Goal: Information Seeking & Learning: Learn about a topic

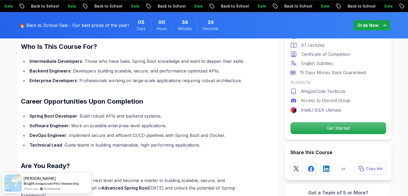
scroll to position [543, 0]
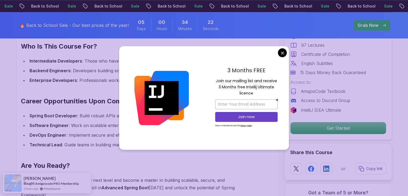
drag, startPoint x: 281, startPoint y: 58, endPoint x: 282, endPoint y: 52, distance: 6.0
click at [282, 52] on div "3 Months FREE Join our mailing list and receive 3 Months free Intellij Ultimate…" at bounding box center [204, 97] width 170 height 103
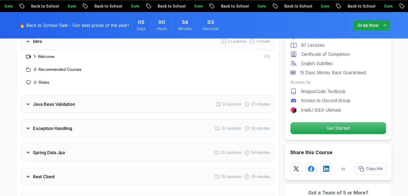
scroll to position [763, 0]
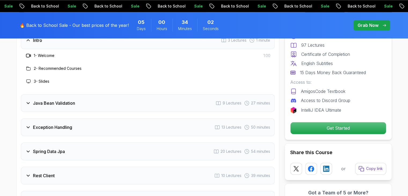
click at [101, 94] on div "Java Bean Validation 9 Lectures 27 minutes" at bounding box center [147, 103] width 253 height 18
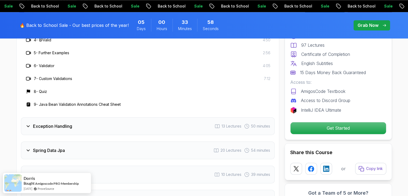
scroll to position [858, 0]
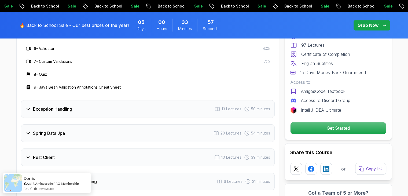
click at [89, 100] on div "Exception Handling 13 Lectures 50 minutes" at bounding box center [147, 109] width 253 height 18
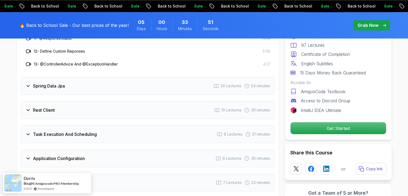
scroll to position [957, 0]
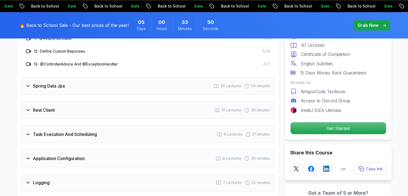
click at [88, 77] on div "Spring Data Jpa 20 Lectures 54 minutes" at bounding box center [147, 86] width 253 height 18
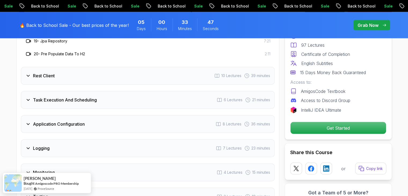
scroll to position [1081, 0]
click at [86, 96] on h3 "Task Execution And Scheduling" at bounding box center [65, 99] width 64 height 6
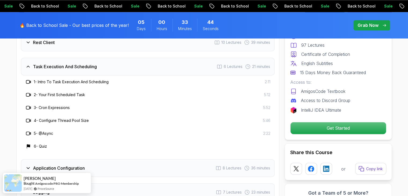
scroll to position [968, 0]
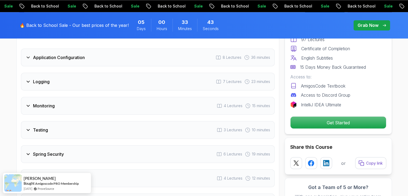
click at [80, 73] on div "Logging 7 Lectures 23 minutes" at bounding box center [147, 82] width 253 height 18
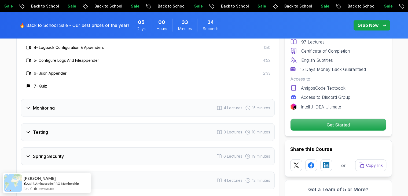
scroll to position [999, 0]
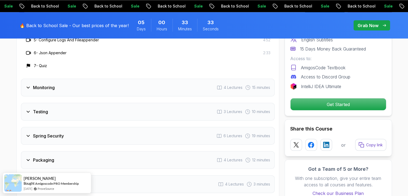
click at [83, 79] on div "Monitoring 4 Lectures 15 minutes" at bounding box center [147, 88] width 253 height 18
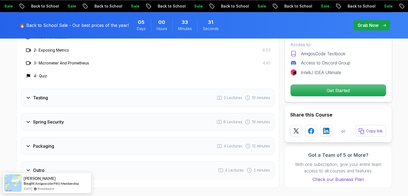
scroll to position [980, 0]
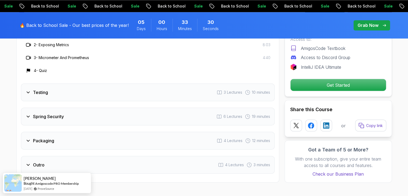
click at [83, 132] on div "Packaging 4 Lectures 12 minutes" at bounding box center [147, 141] width 253 height 18
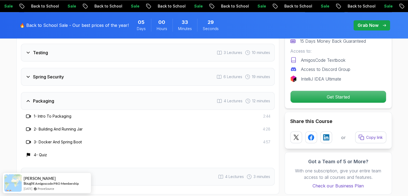
scroll to position [967, 0]
